Goal: Task Accomplishment & Management: Use online tool/utility

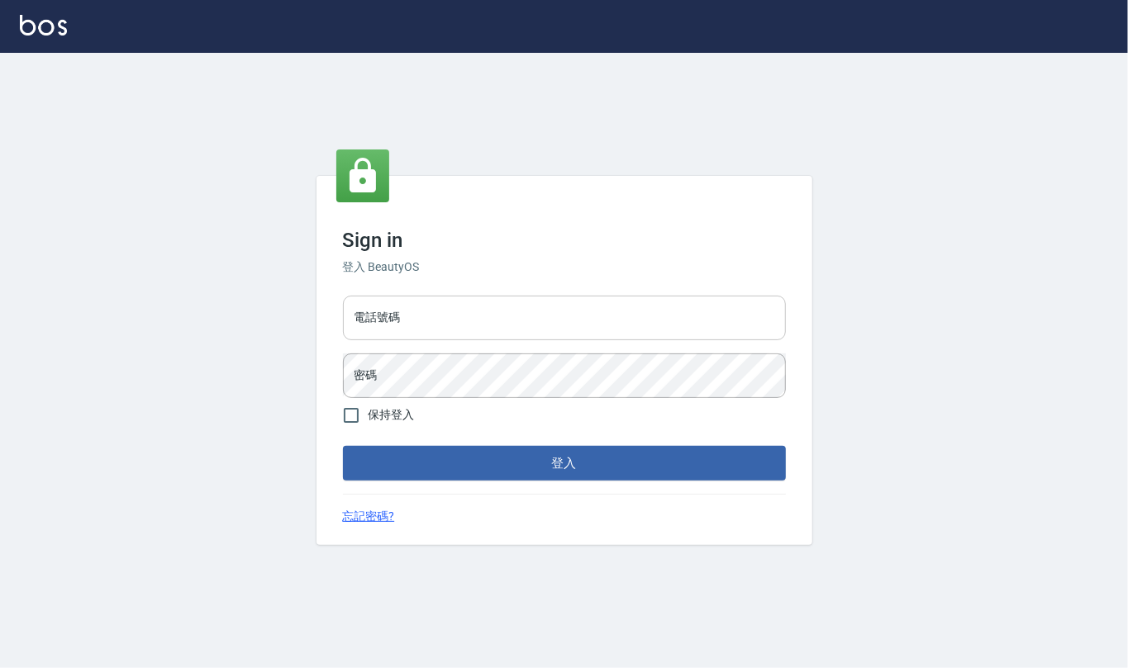
click at [473, 324] on input "電話號碼" at bounding box center [564, 318] width 443 height 45
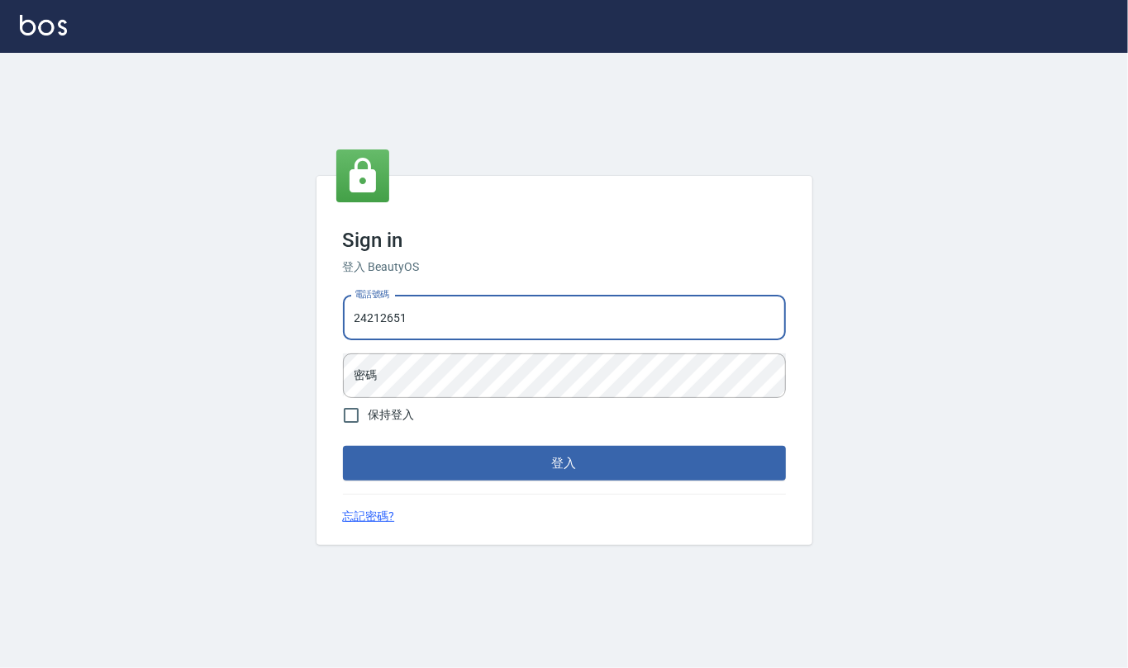
type input "24212651"
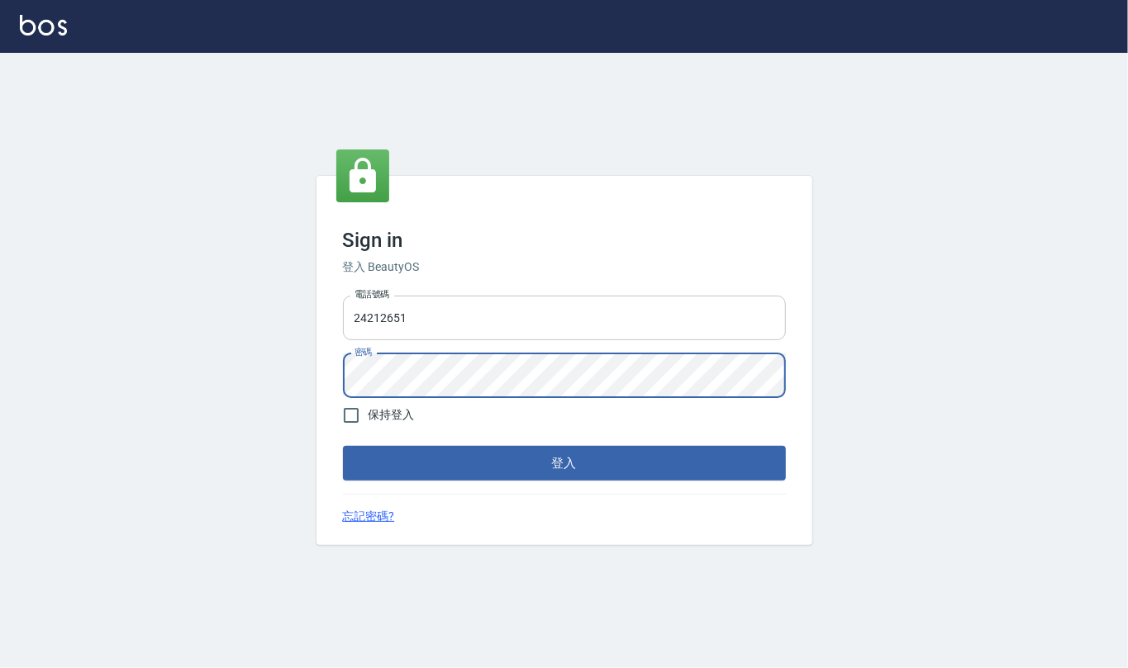
click at [343, 446] on button "登入" at bounding box center [564, 463] width 443 height 35
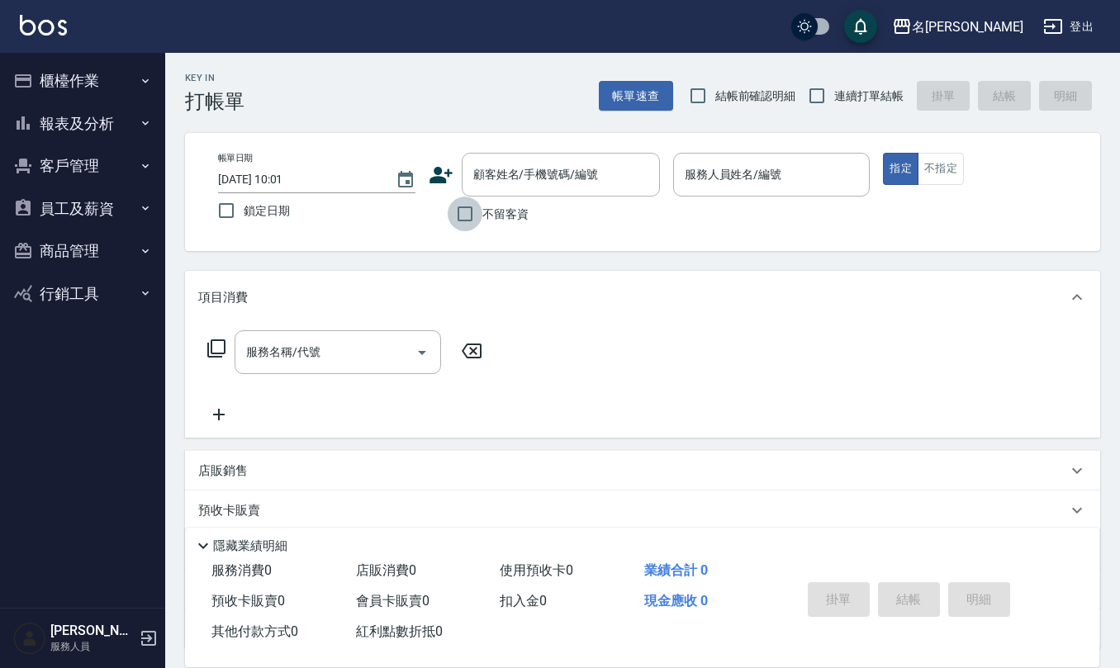
click at [467, 207] on input "不留客資" at bounding box center [465, 214] width 35 height 35
checkbox input "true"
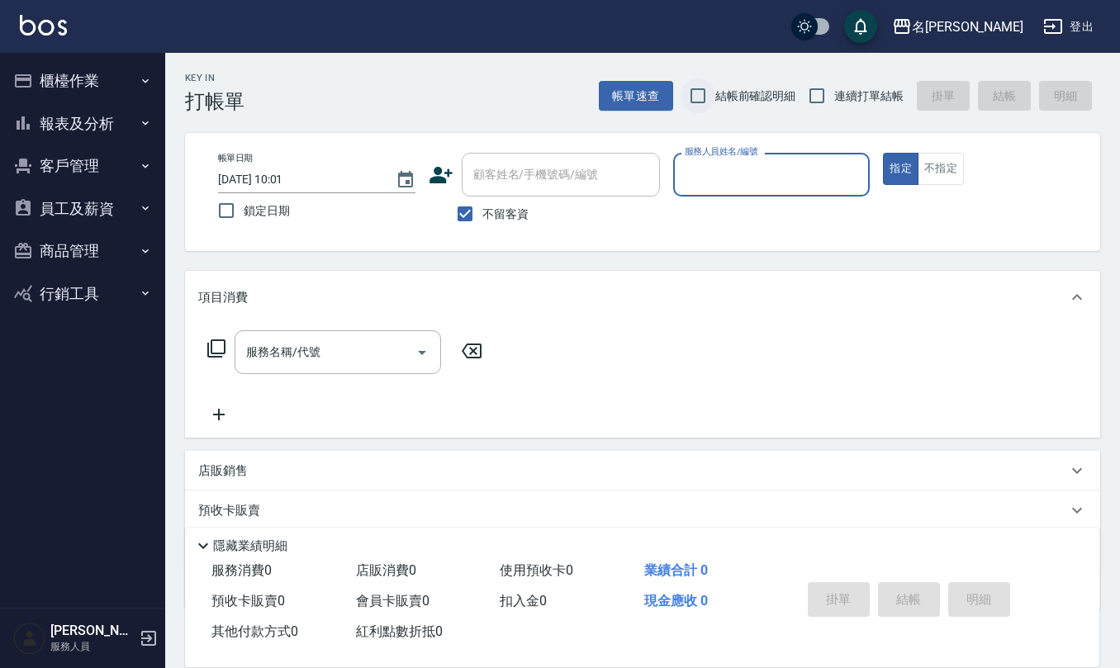
click at [704, 96] on input "結帳前確認明細" at bounding box center [698, 95] width 35 height 35
checkbox input "true"
click at [823, 99] on input "連續打單結帳" at bounding box center [817, 95] width 35 height 35
checkbox input "true"
click at [737, 180] on input "服務人員姓名/編號" at bounding box center [772, 174] width 183 height 29
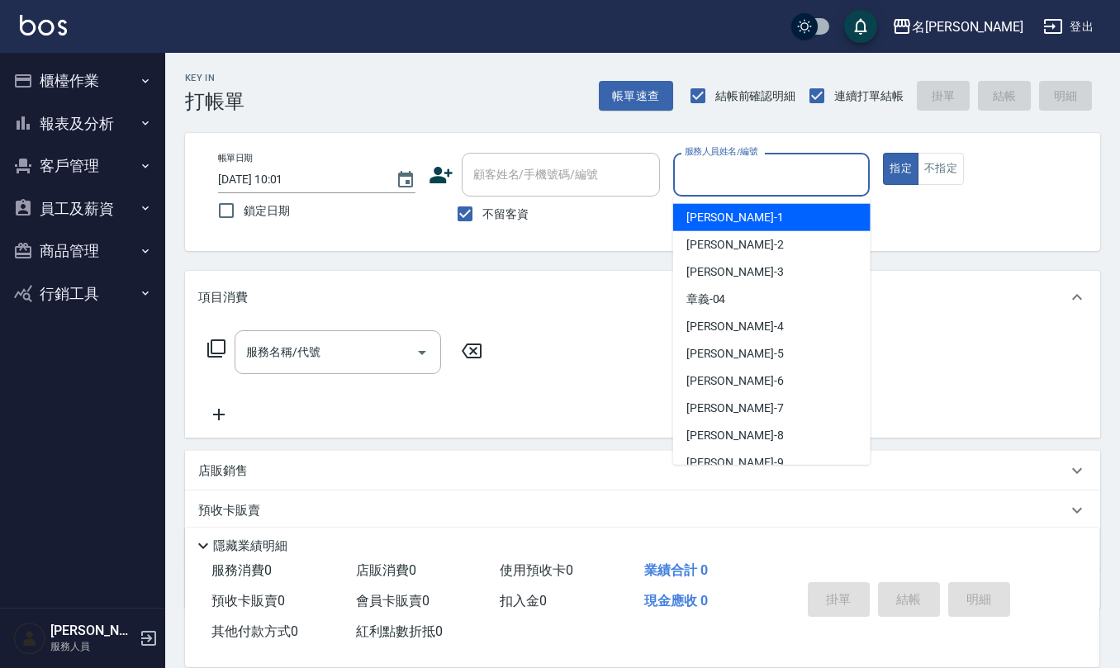
click at [737, 180] on input "服務人員姓名/編號" at bounding box center [772, 174] width 183 height 29
